Goal: Task Accomplishment & Management: Complete application form

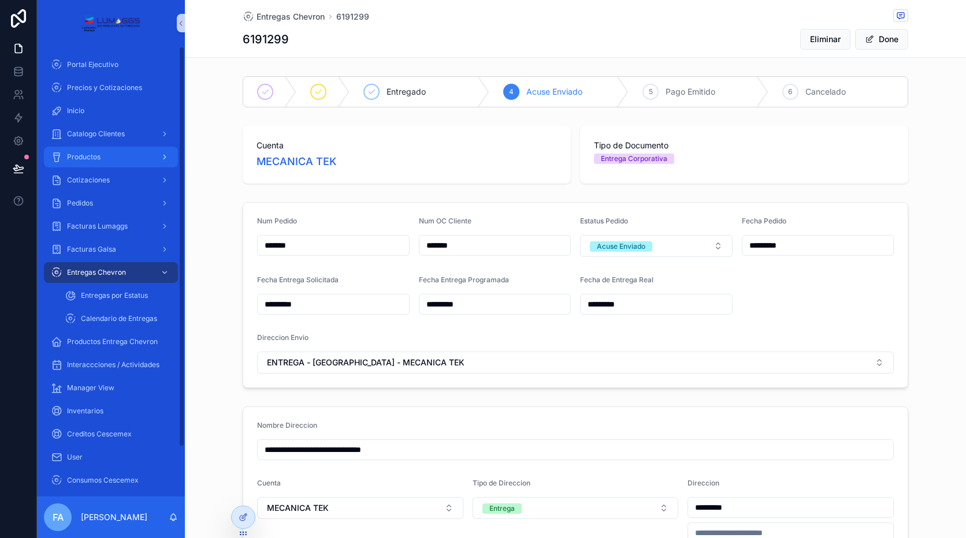
click at [124, 149] on div "Productos" at bounding box center [111, 157] width 120 height 18
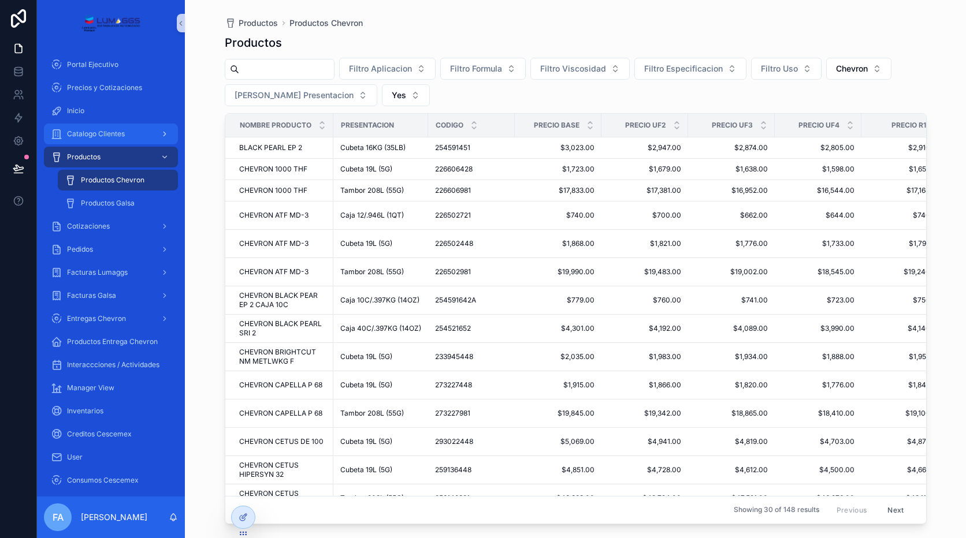
click at [109, 130] on span "Catalogo Clientes" at bounding box center [96, 133] width 58 height 9
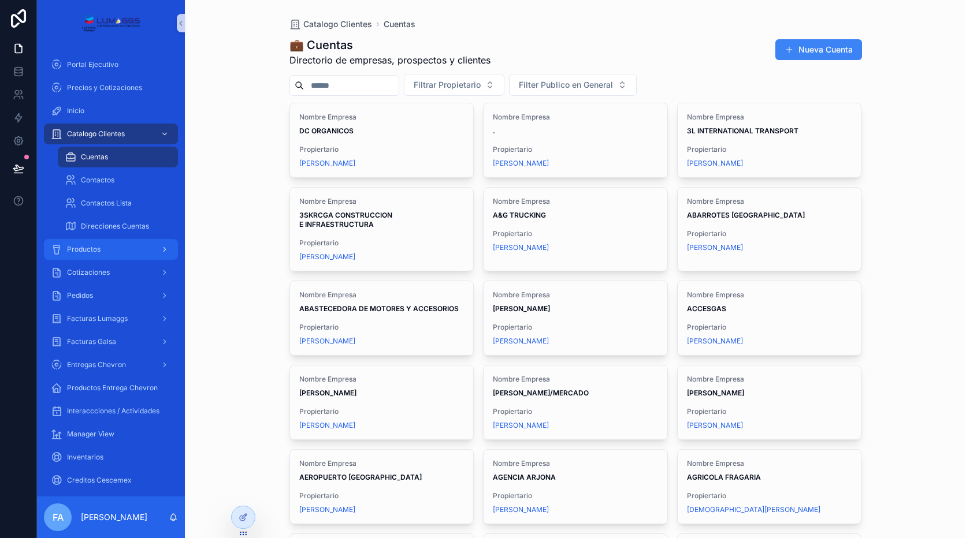
click at [98, 247] on span "Productos" at bounding box center [84, 249] width 34 height 9
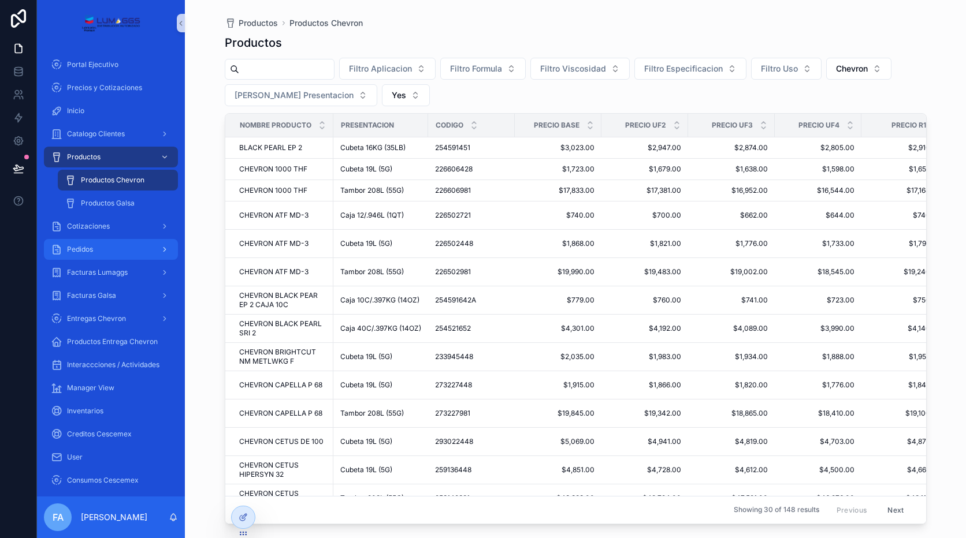
click at [103, 243] on div "Pedidos" at bounding box center [111, 249] width 120 height 18
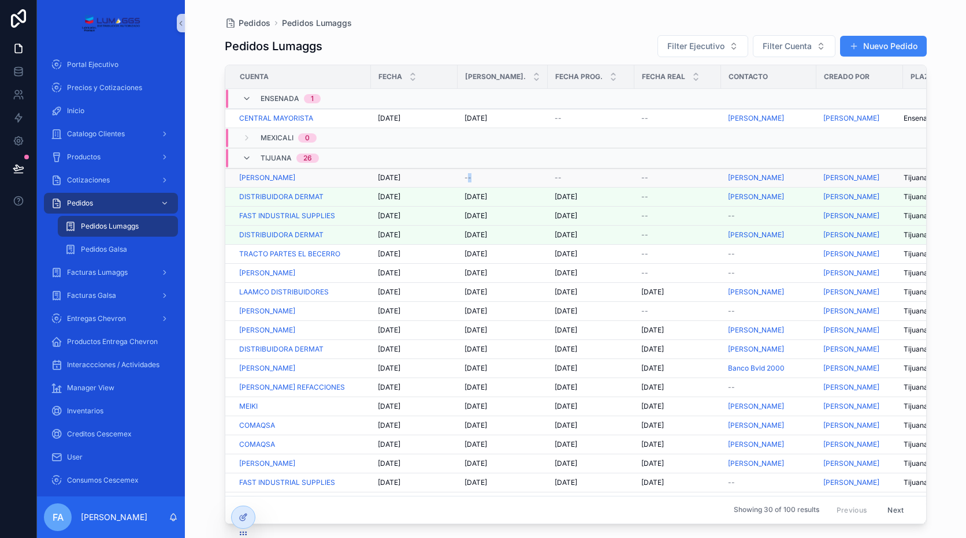
click at [478, 172] on td "--" at bounding box center [503, 178] width 90 height 19
drag, startPoint x: 478, startPoint y: 172, endPoint x: 476, endPoint y: 178, distance: 6.2
click at [471, 178] on span "--" at bounding box center [467, 177] width 7 height 9
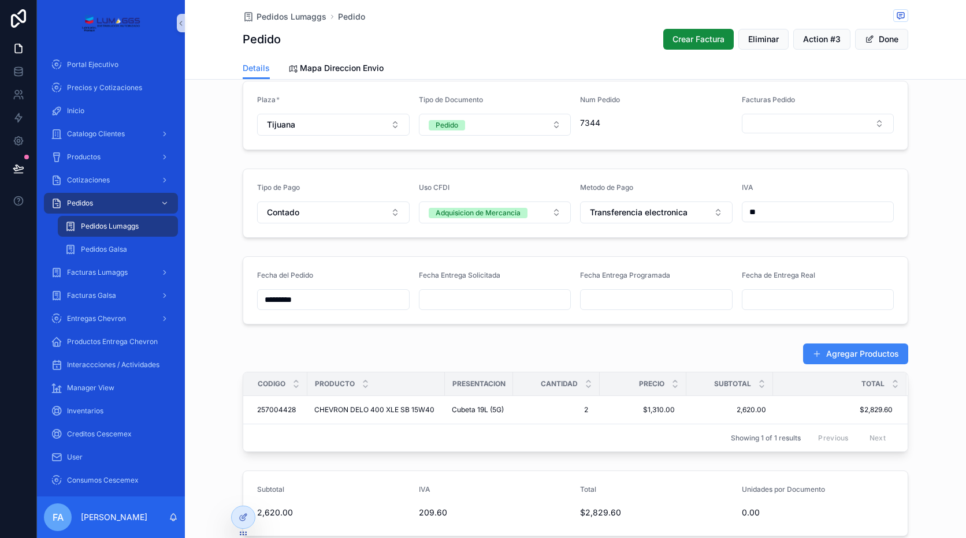
scroll to position [231, 0]
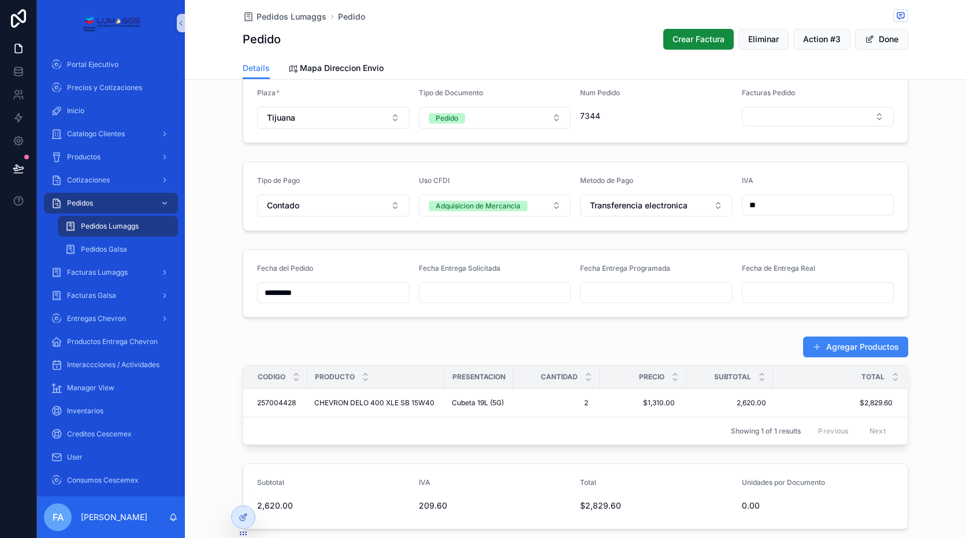
click at [460, 295] on input "scrollable content" at bounding box center [494, 293] width 151 height 16
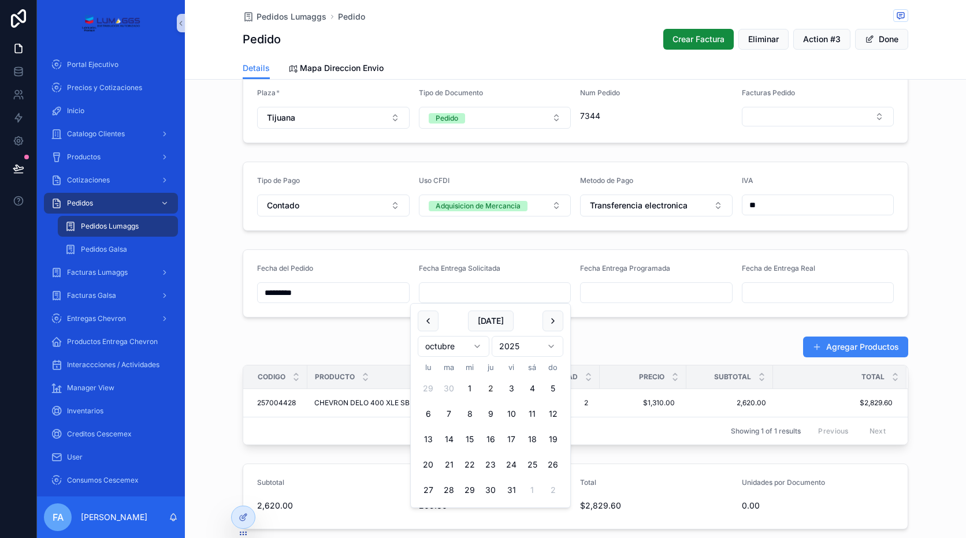
click at [489, 385] on button "2" at bounding box center [490, 388] width 21 height 21
type input "*********"
click at [588, 343] on div "Agregar Productos" at bounding box center [576, 347] width 666 height 22
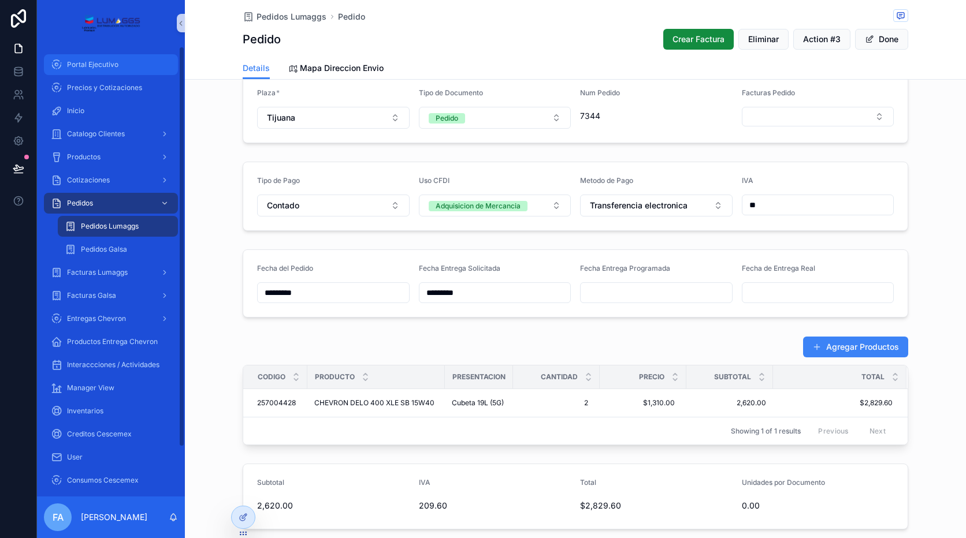
click at [93, 64] on span "Portal Ejecutivo" at bounding box center [92, 64] width 51 height 9
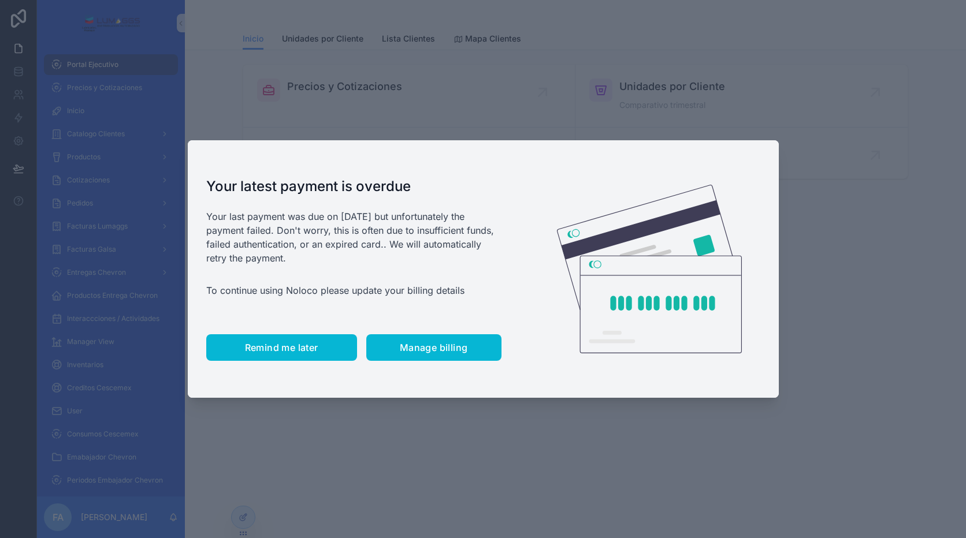
click at [263, 344] on span "Remind me later" at bounding box center [281, 348] width 73 height 12
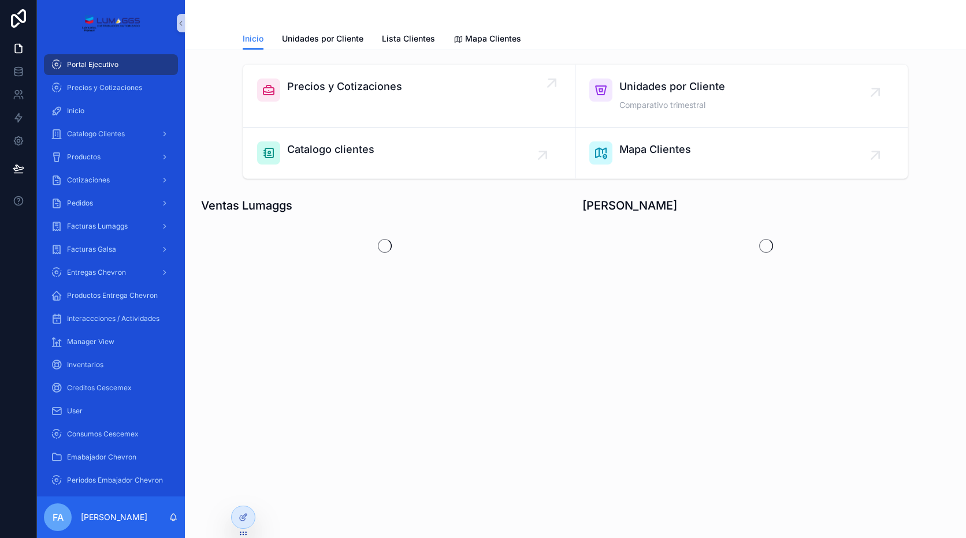
click at [389, 94] on span "Precios y Cotizaciones" at bounding box center [344, 87] width 115 height 16
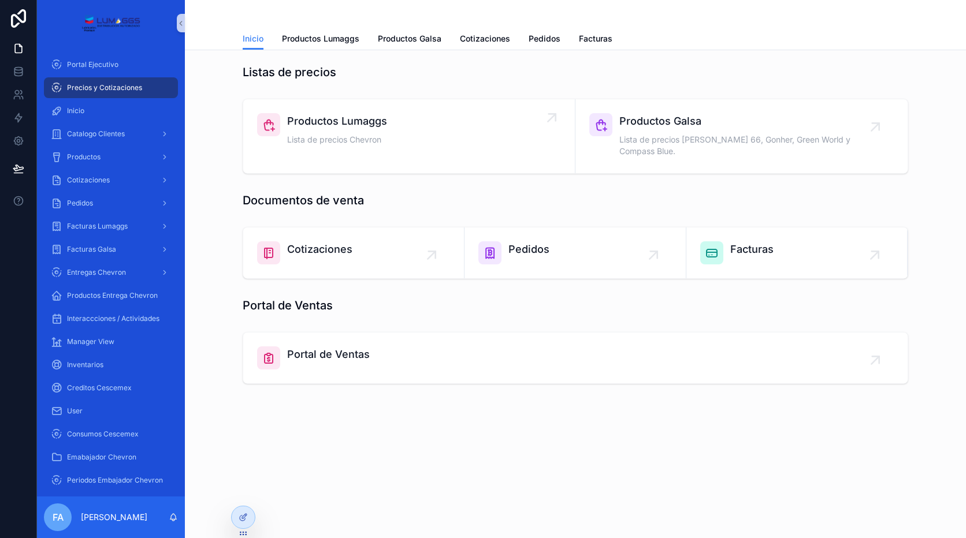
click at [387, 125] on div "Productos Lumaggs Lista de precios Chevron" at bounding box center [409, 130] width 304 height 35
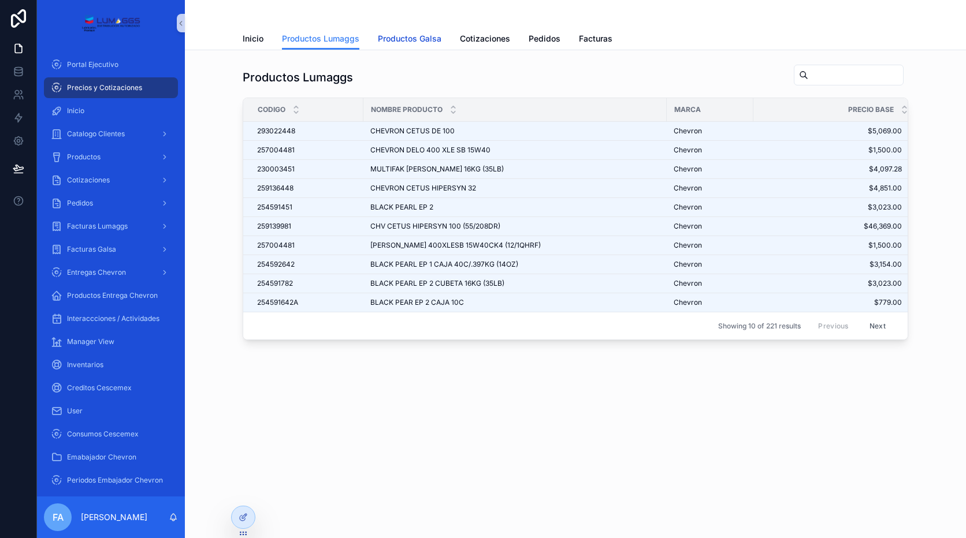
click at [415, 38] on span "Productos Galsa" at bounding box center [410, 39] width 64 height 12
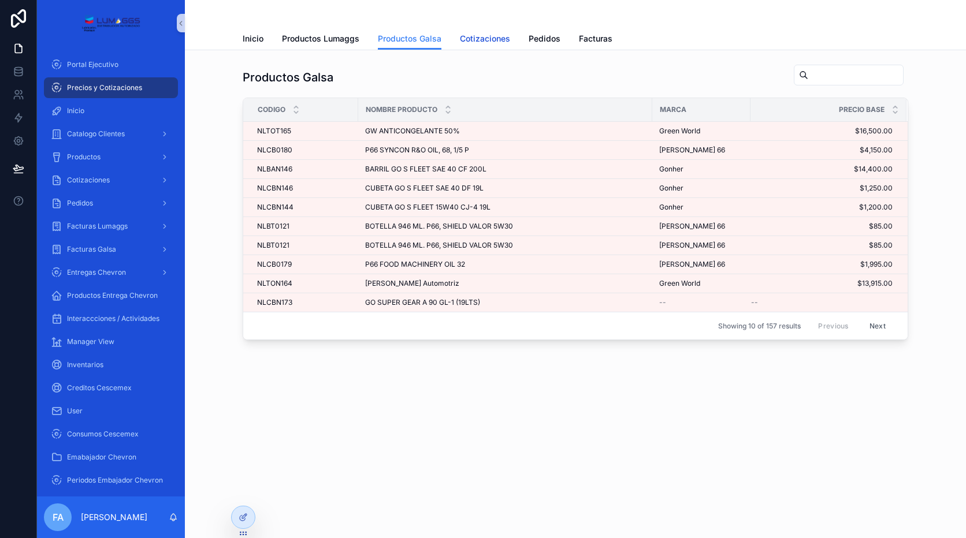
click at [468, 36] on span "Cotizaciones" at bounding box center [485, 39] width 50 height 12
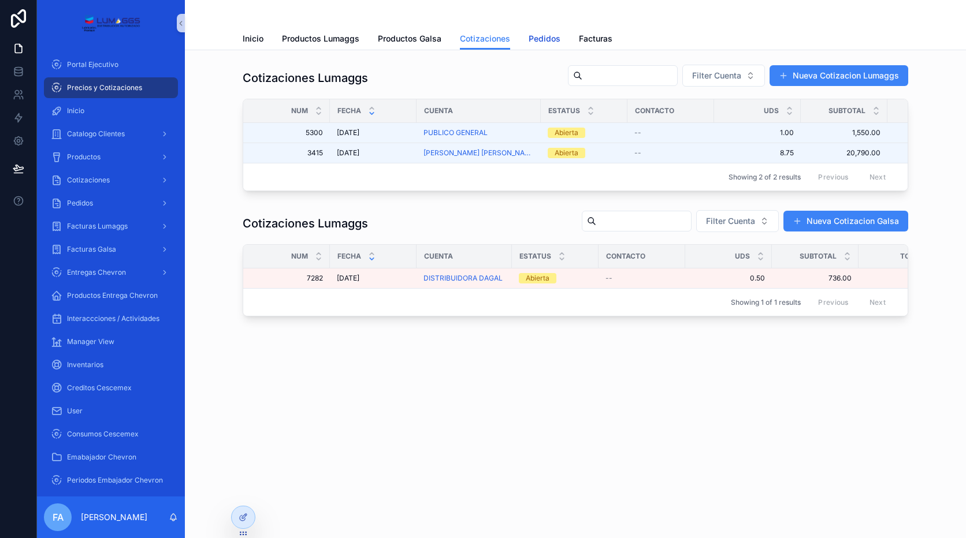
click at [542, 36] on span "Pedidos" at bounding box center [545, 39] width 32 height 12
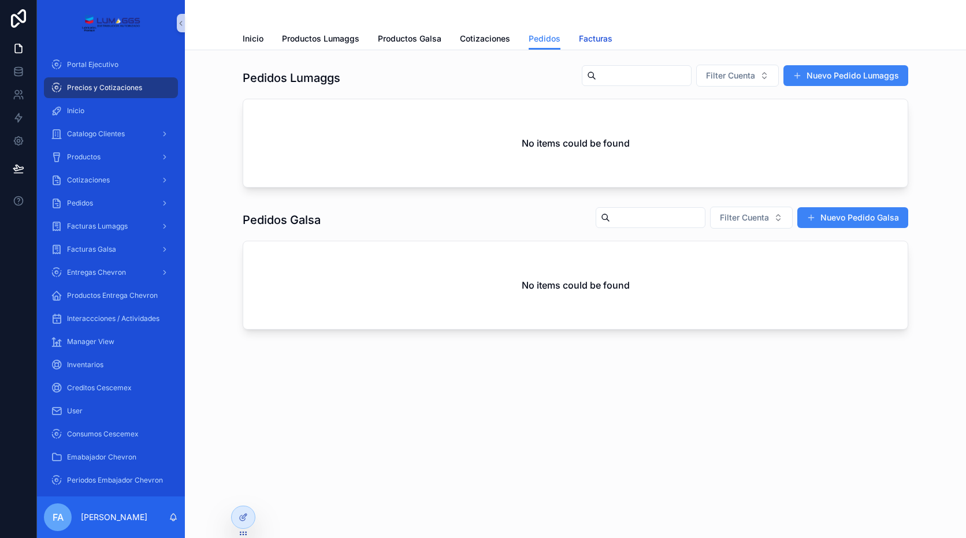
click at [609, 34] on span "Facturas" at bounding box center [596, 39] width 34 height 12
click at [256, 33] on span "Inicio" at bounding box center [253, 39] width 21 height 12
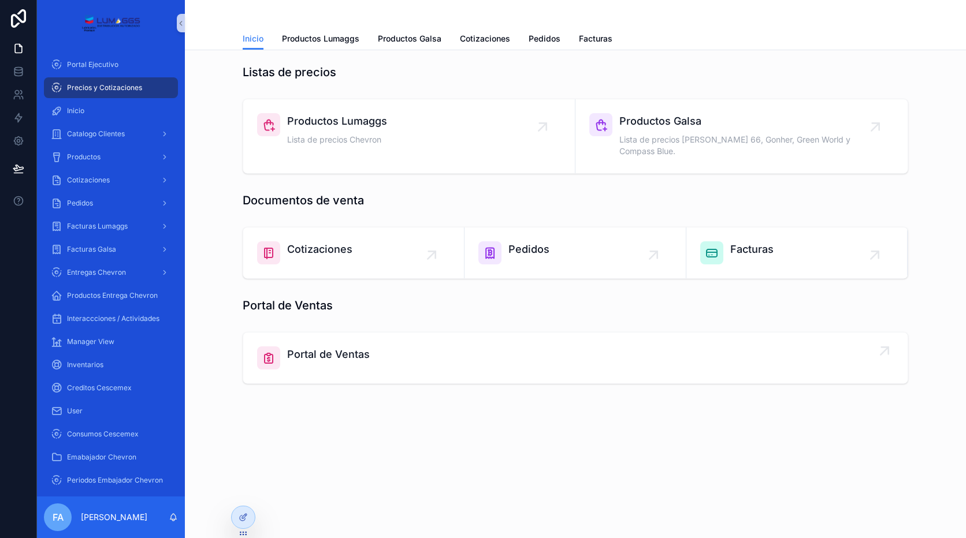
click at [322, 347] on span "Portal de Ventas" at bounding box center [328, 355] width 83 height 16
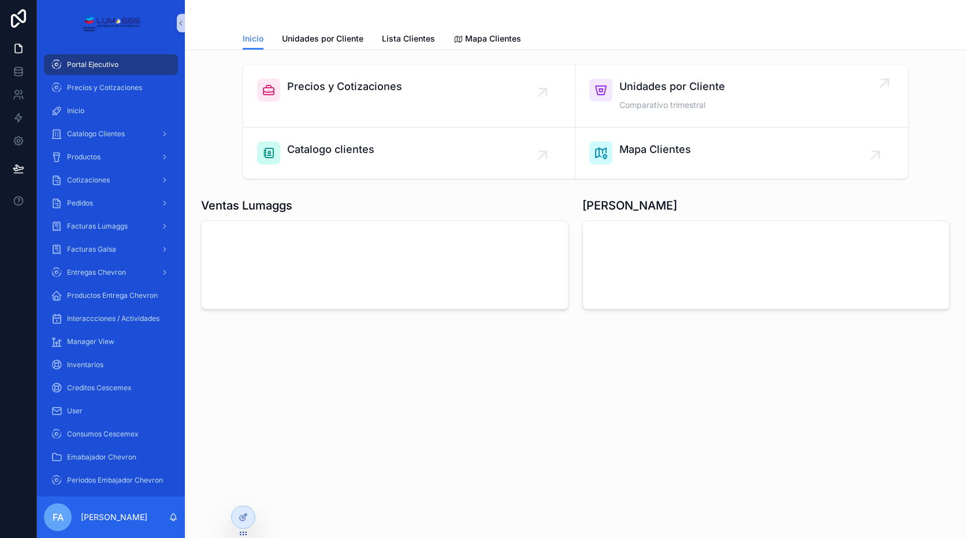
click at [656, 95] on div "Unidades por Cliente Comparativo trimestral" at bounding box center [672, 96] width 106 height 35
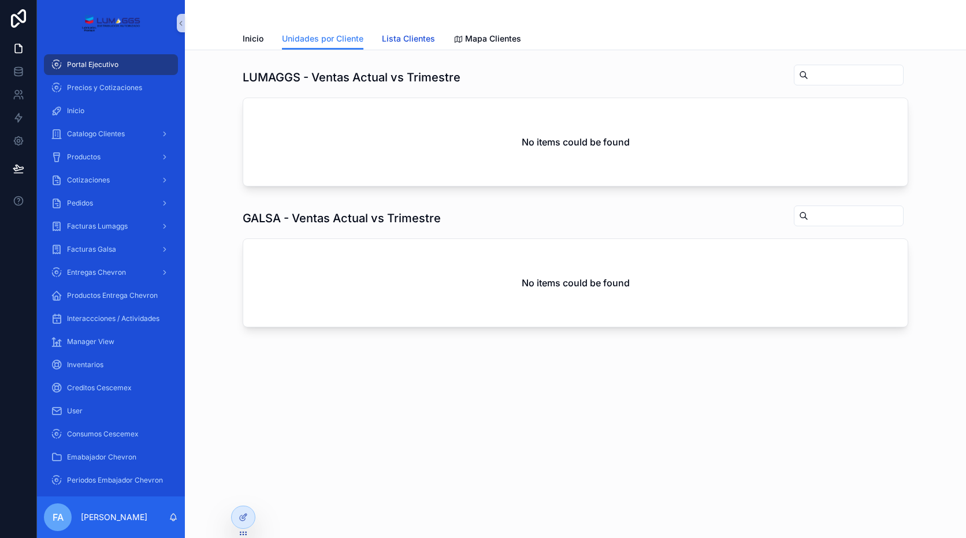
click at [411, 31] on link "Lista Clientes" at bounding box center [408, 39] width 53 height 23
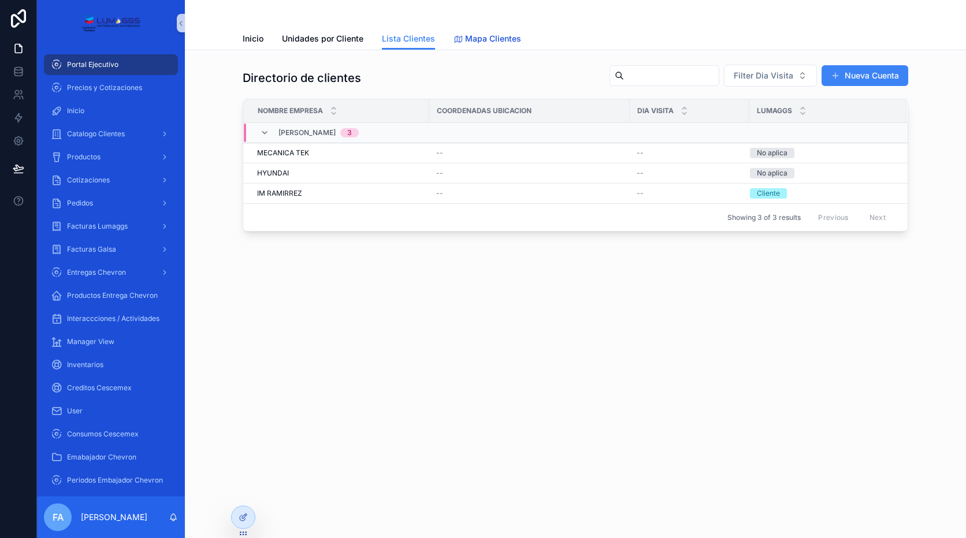
click at [480, 37] on span "Mapa Clientes" at bounding box center [493, 39] width 56 height 12
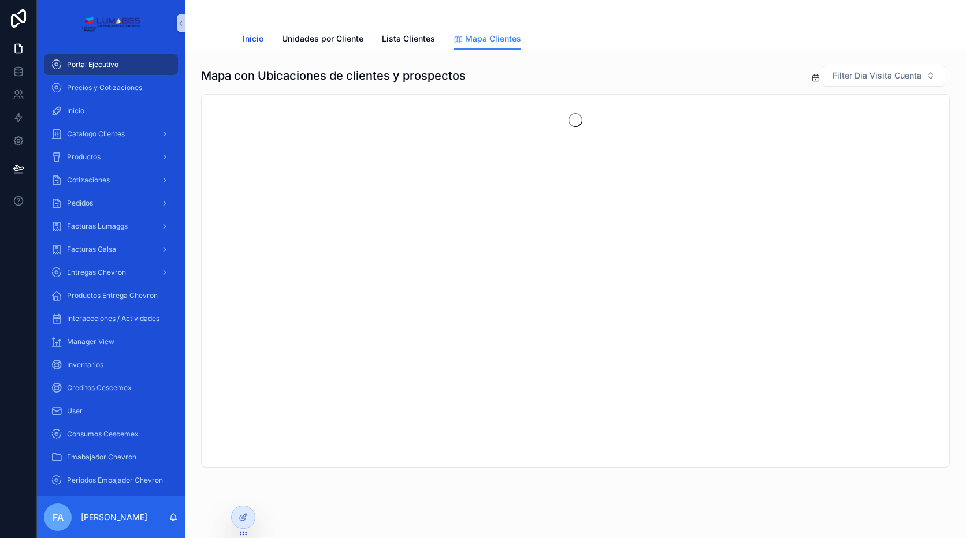
click at [249, 38] on span "Inicio" at bounding box center [253, 39] width 21 height 12
